Goal: Task Accomplishment & Management: Manage account settings

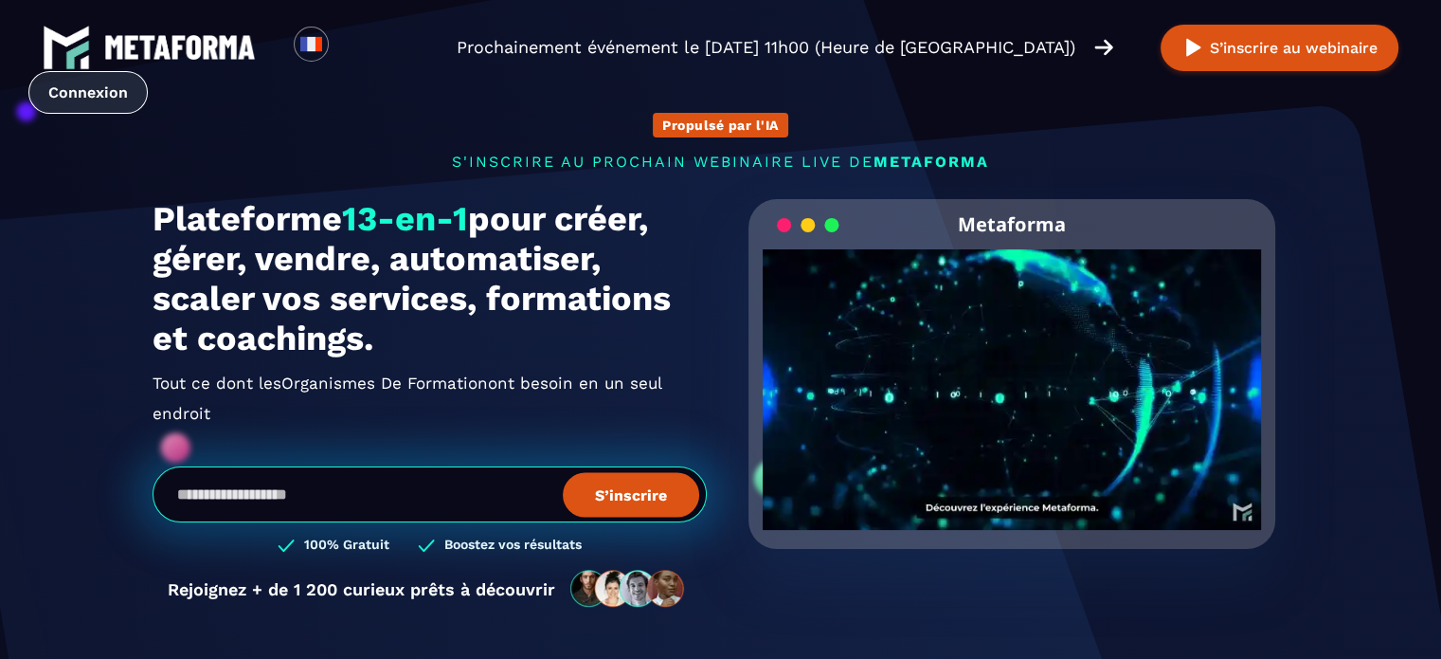
click at [148, 71] on link "Connexion" at bounding box center [87, 92] width 119 height 43
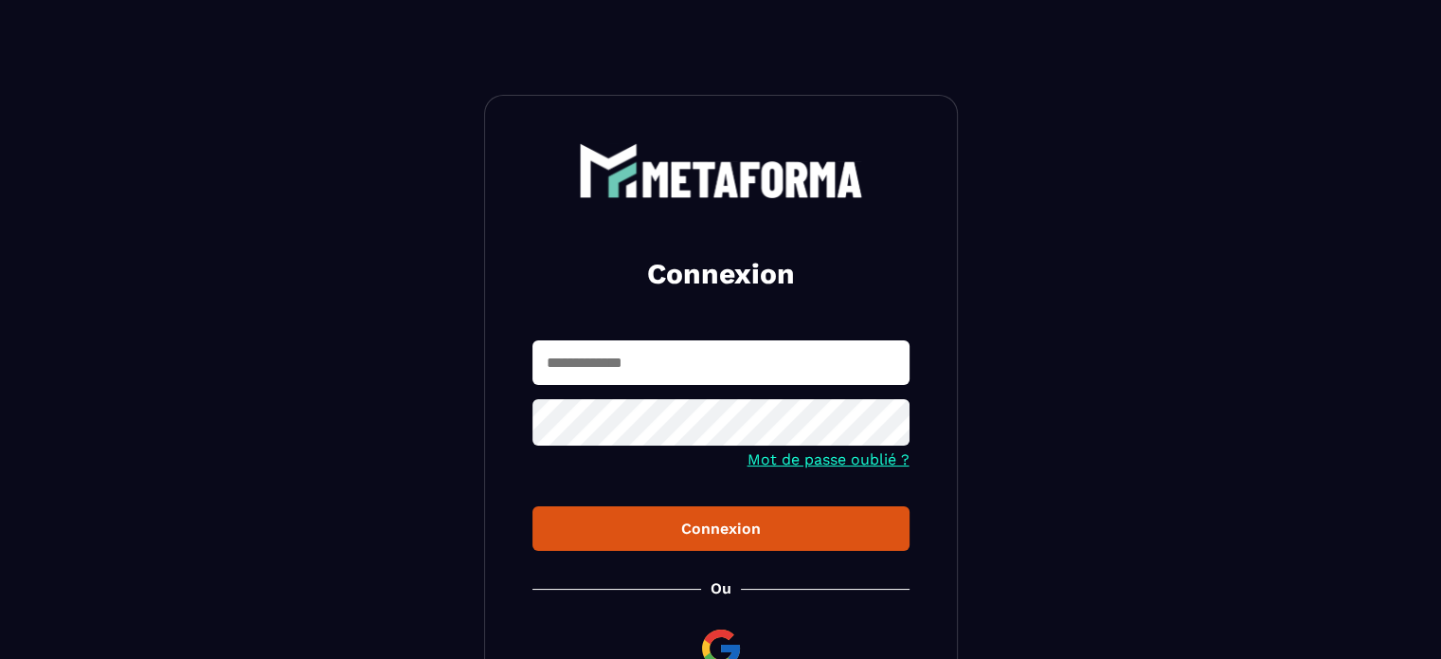
click at [602, 367] on input "text" at bounding box center [721, 362] width 377 height 45
type input "**********"
click at [533, 506] on button "Connexion" at bounding box center [721, 528] width 377 height 45
